Goal: Task Accomplishment & Management: Use online tool/utility

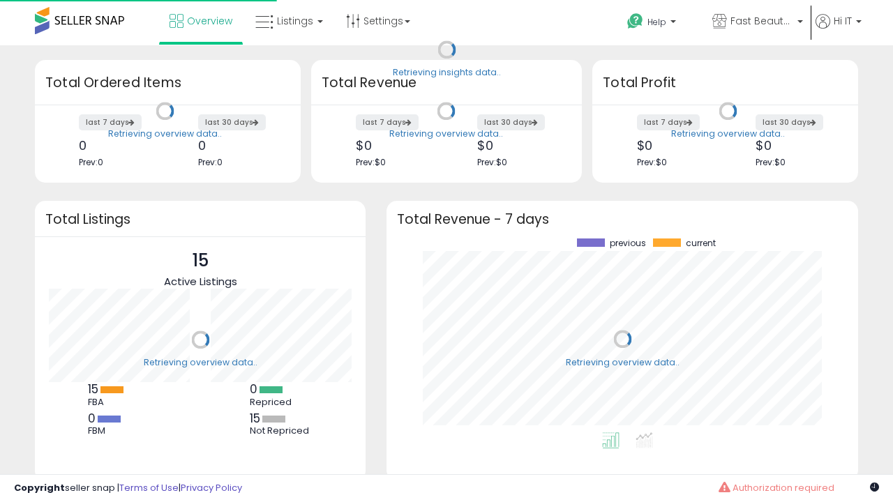
scroll to position [194, 444]
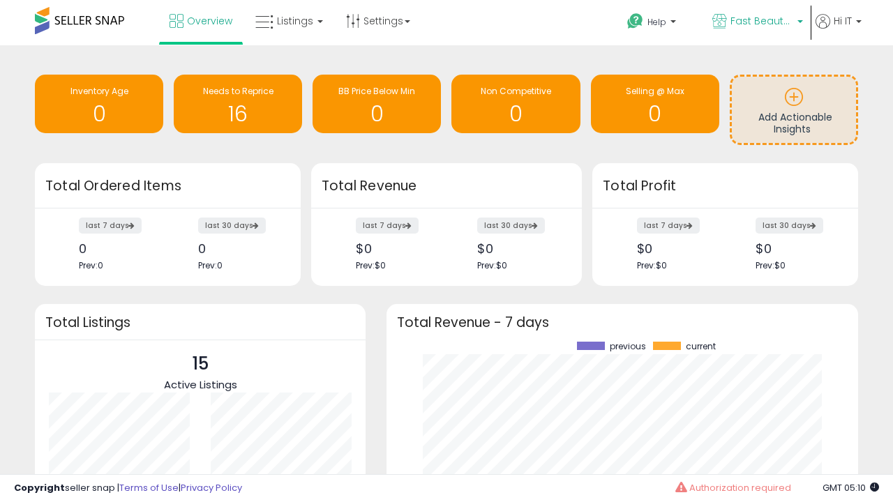
click at [756, 22] on span "Fast Beauty ([GEOGRAPHIC_DATA])" at bounding box center [761, 21] width 63 height 14
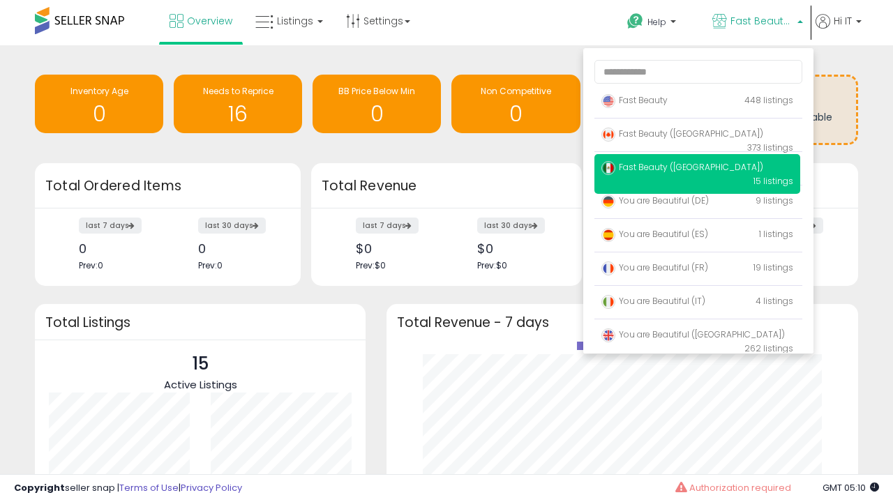
click at [697, 169] on span "Fast Beauty ([GEOGRAPHIC_DATA])" at bounding box center [682, 167] width 162 height 12
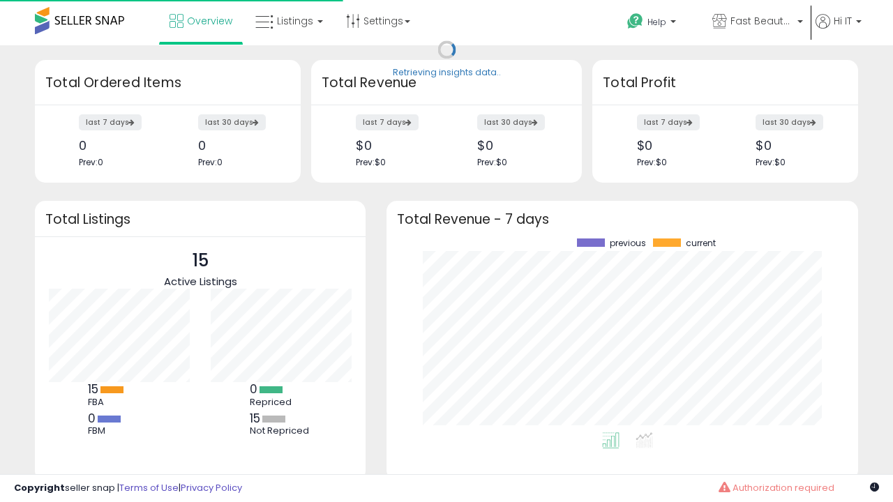
scroll to position [194, 444]
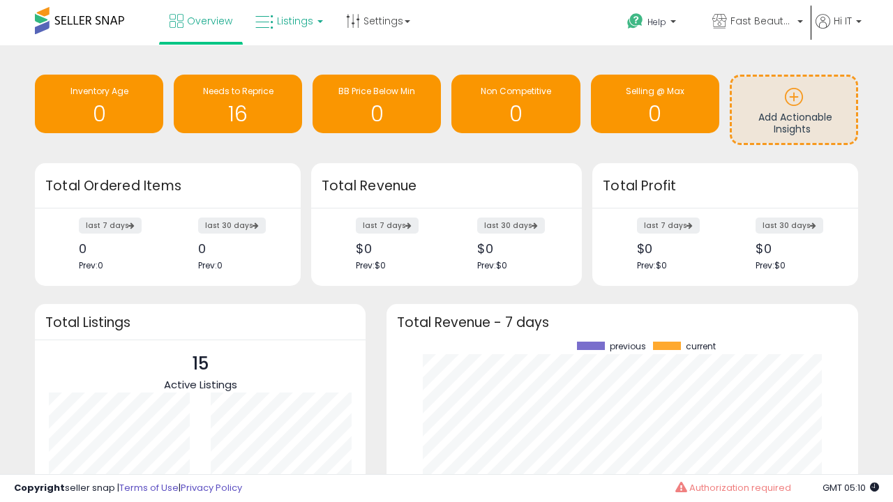
click at [287, 21] on span "Listings" at bounding box center [295, 21] width 36 height 14
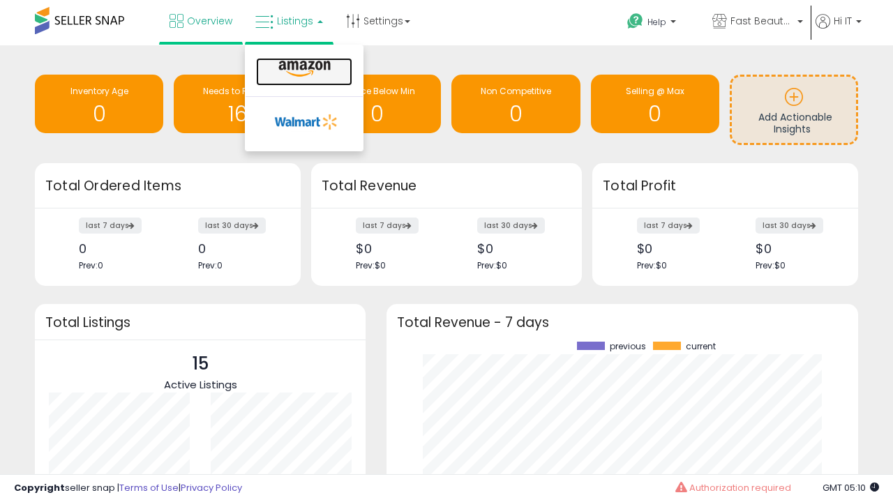
click at [303, 69] on icon at bounding box center [304, 69] width 61 height 18
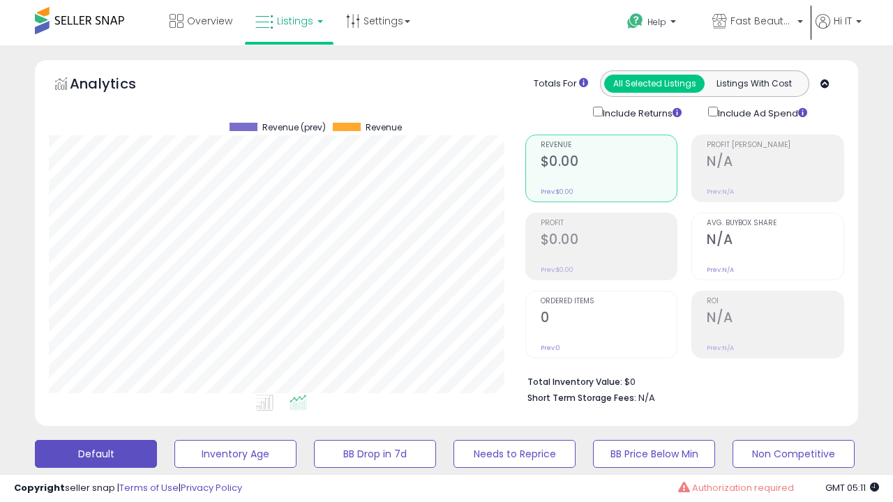
click at [174, 440] on button "All_Inventory" at bounding box center [235, 454] width 122 height 28
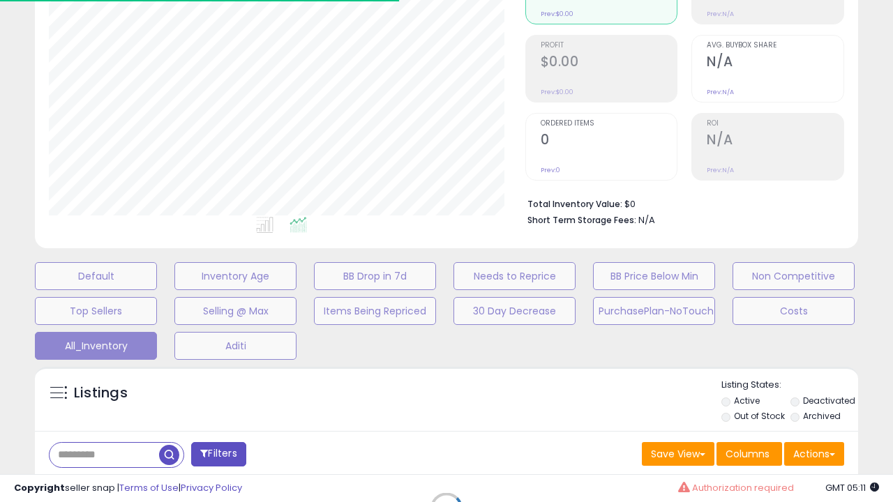
scroll to position [388, 0]
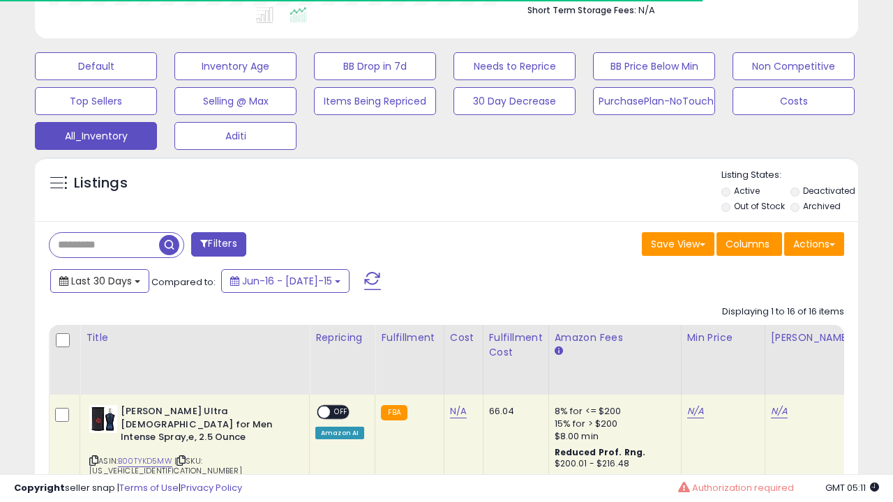
click at [89, 274] on span "Last 30 Days" at bounding box center [101, 281] width 61 height 14
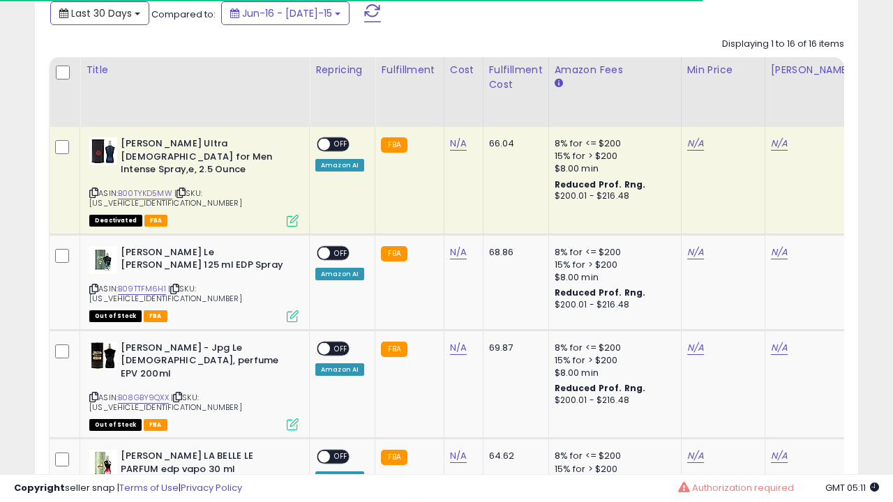
scroll to position [0, 10]
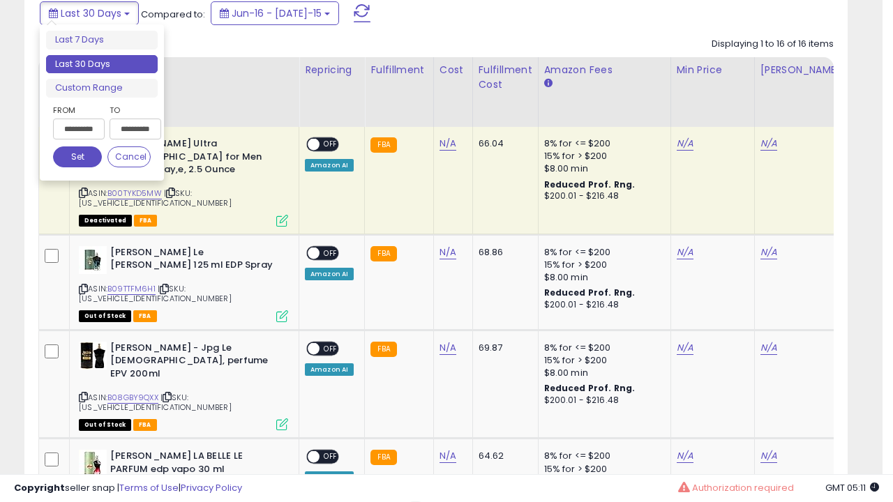
click at [102, 64] on li "Last 30 Days" at bounding box center [102, 64] width 112 height 19
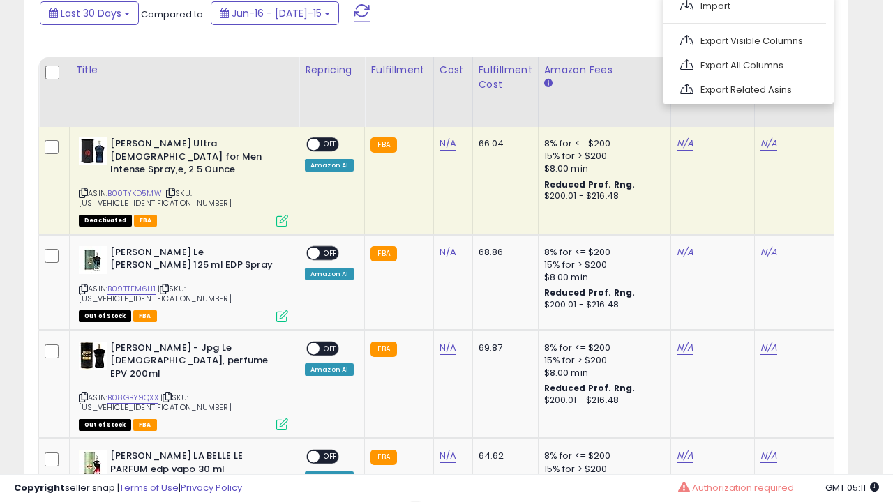
scroll to position [379, 0]
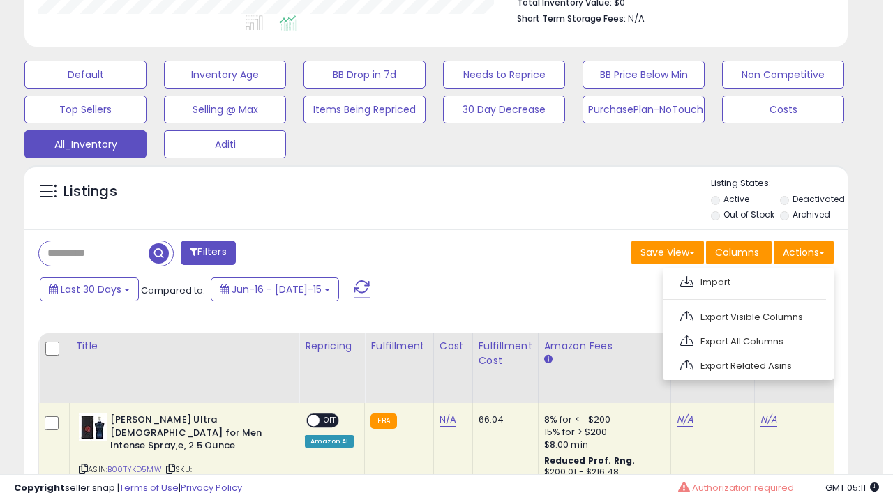
click at [746, 340] on link "Export All Columns" at bounding box center [746, 342] width 153 height 22
